Goal: Task Accomplishment & Management: Manage account settings

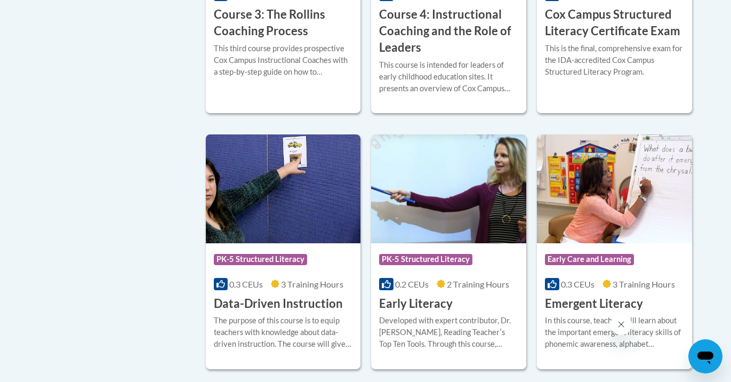
scroll to position [1037, 0]
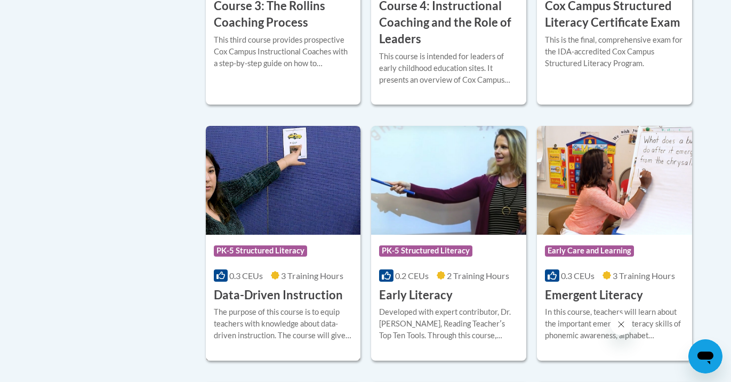
click at [309, 283] on div "Course Category: PK-5 Structured Literacy 0.3 CEUs 3 Training Hours COURSE Data…" at bounding box center [283, 269] width 155 height 68
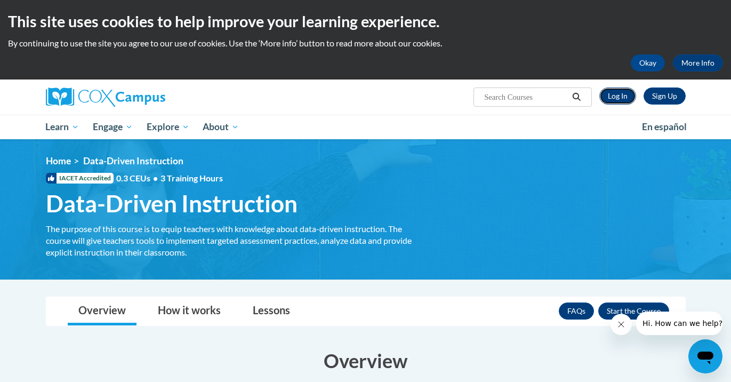
click at [620, 93] on link "Log In" at bounding box center [617, 95] width 37 height 17
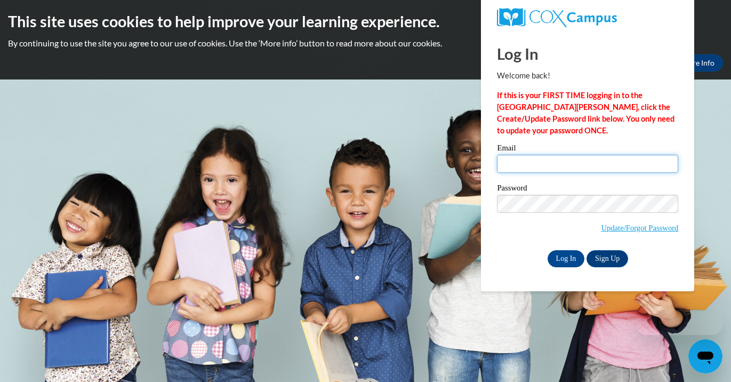
click at [581, 164] on input "Email" at bounding box center [587, 164] width 181 height 18
click at [563, 168] on input "Email" at bounding box center [587, 164] width 181 height 18
click at [556, 165] on input "Email" at bounding box center [587, 164] width 181 height 18
click at [515, 163] on input "Email" at bounding box center [587, 164] width 181 height 18
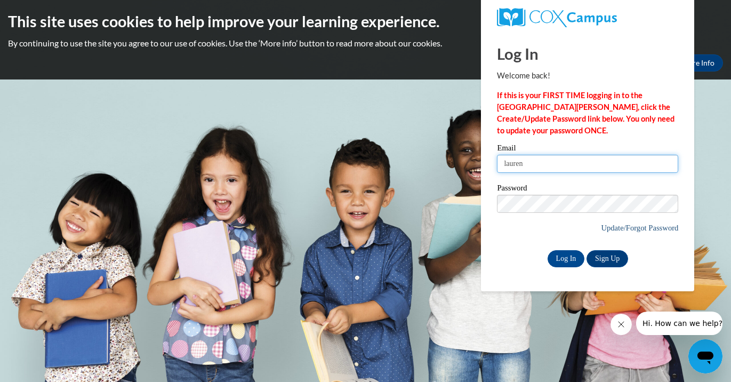
type input "lauren"
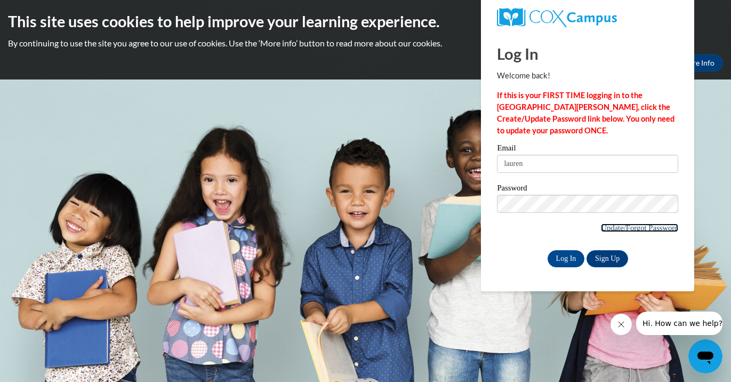
click at [625, 225] on link "Update/Forgot Password" at bounding box center [639, 227] width 77 height 9
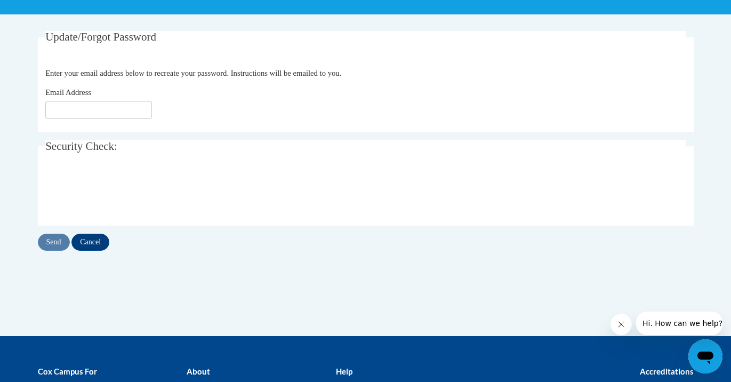
scroll to position [184, 0]
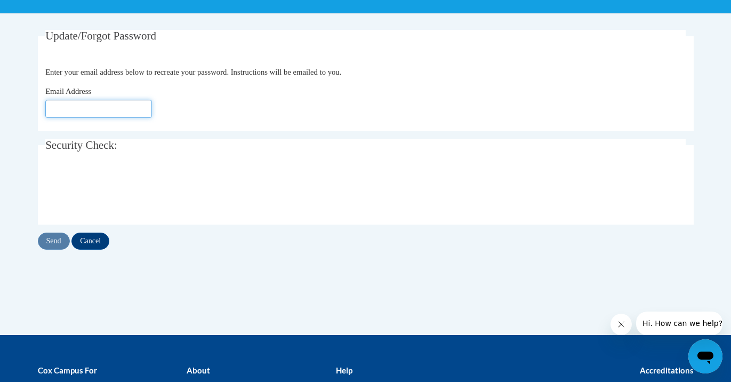
click at [141, 109] on input "Email Address" at bounding box center [98, 109] width 107 height 18
type input "lauren.mauai@k12.hi.us"
click at [53, 239] on input "Send" at bounding box center [54, 240] width 32 height 17
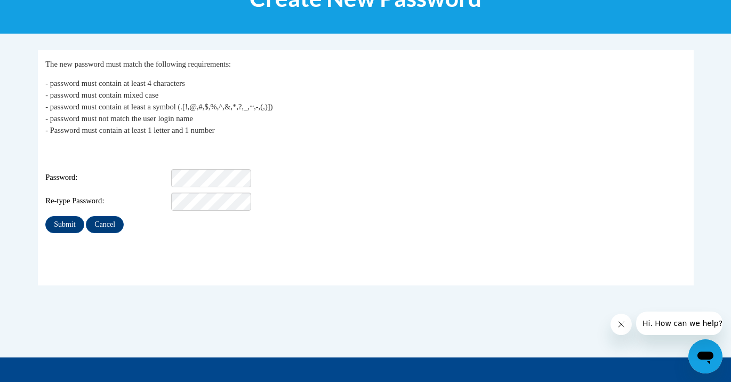
scroll to position [172, 0]
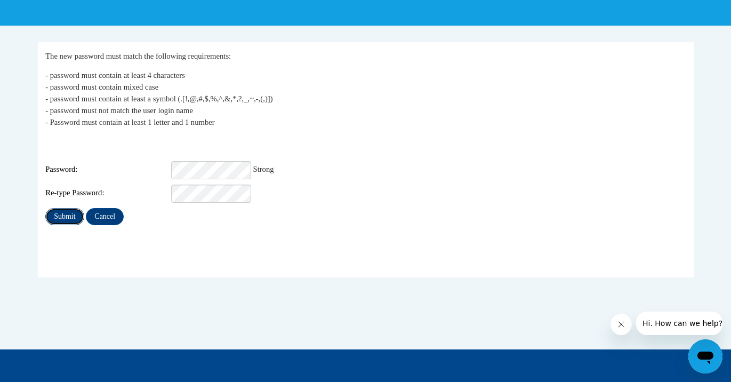
click at [76, 209] on input "Submit" at bounding box center [64, 216] width 38 height 17
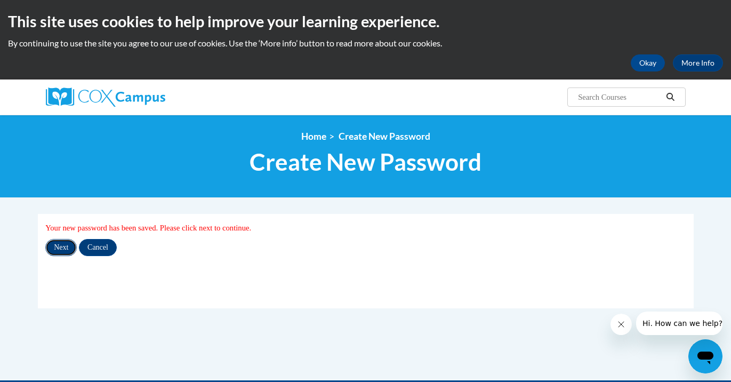
click at [61, 248] on input "Next" at bounding box center [60, 247] width 31 height 17
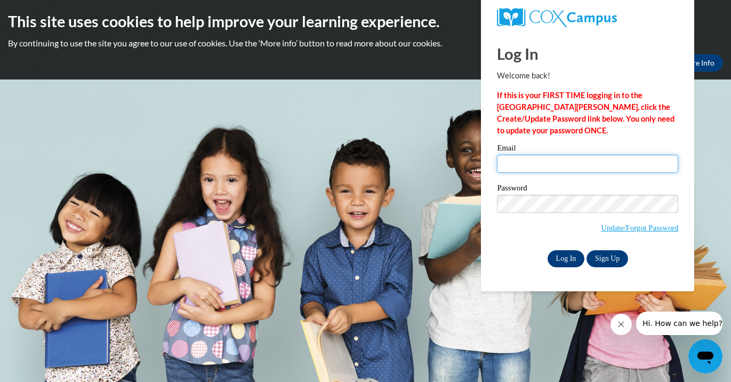
type input "lauren.mauai@k12.hi.us"
click at [570, 256] on input "Log In" at bounding box center [566, 258] width 37 height 17
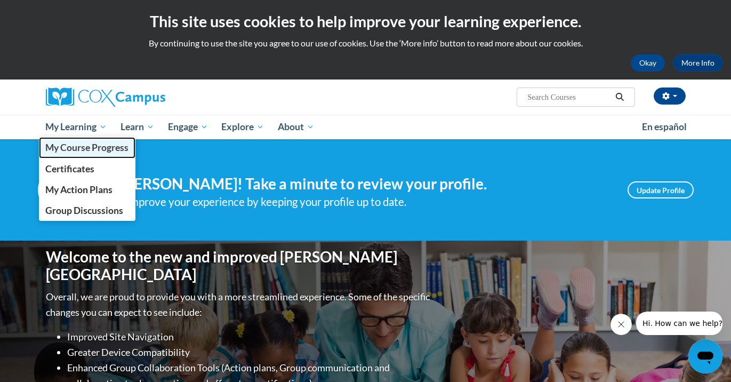
click at [99, 149] on span "My Course Progress" at bounding box center [86, 147] width 83 height 11
